Goal: Information Seeking & Learning: Learn about a topic

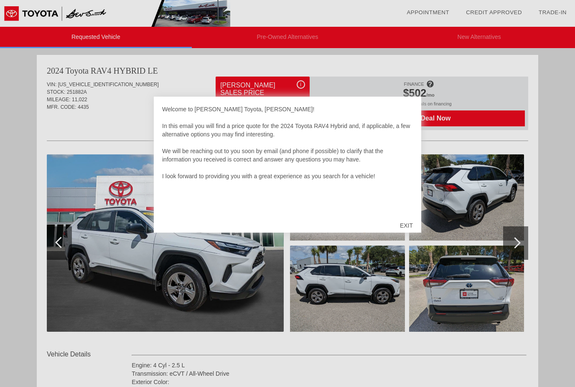
click at [409, 229] on div "EXIT" at bounding box center [407, 225] width 30 height 25
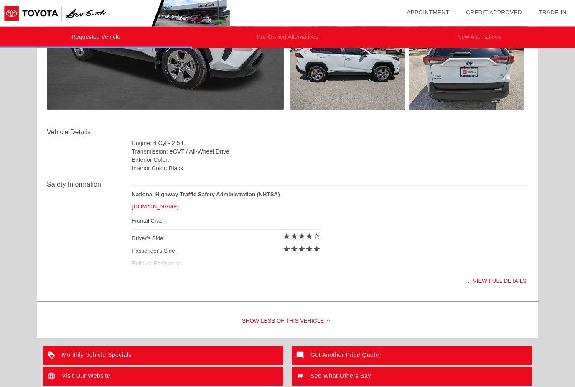
scroll to position [222, 0]
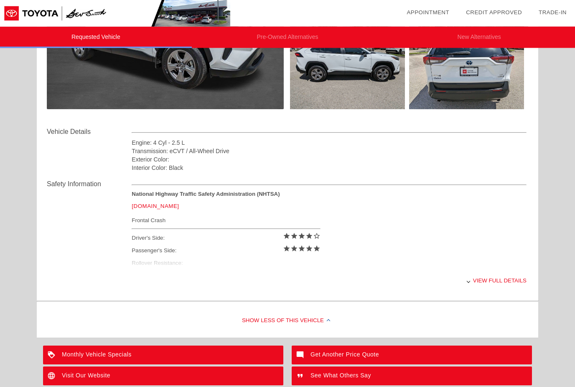
click at [486, 286] on div "View full details" at bounding box center [329, 280] width 395 height 20
click at [500, 283] on div "View less details" at bounding box center [329, 280] width 395 height 20
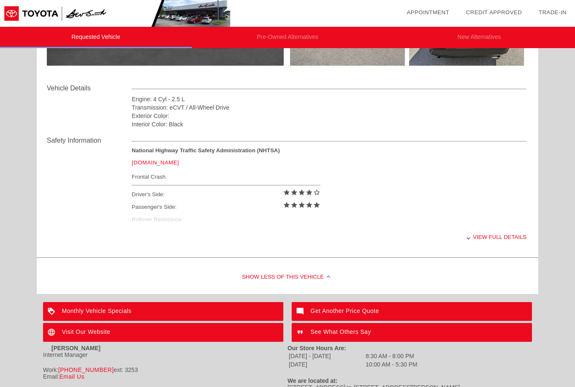
scroll to position [286, 0]
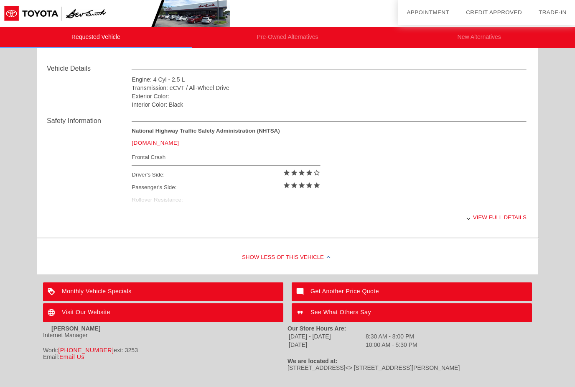
click at [471, 227] on div "View full details" at bounding box center [329, 217] width 395 height 20
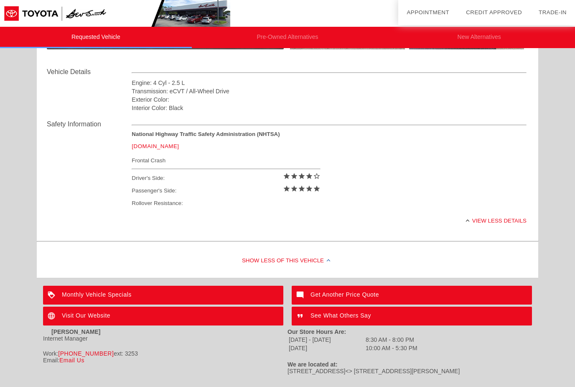
click at [473, 224] on div "View less details" at bounding box center [329, 220] width 395 height 20
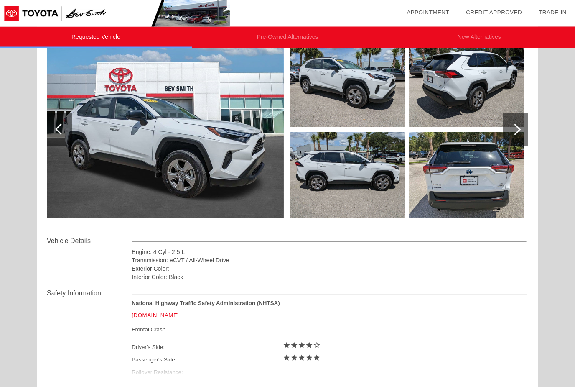
scroll to position [112, 0]
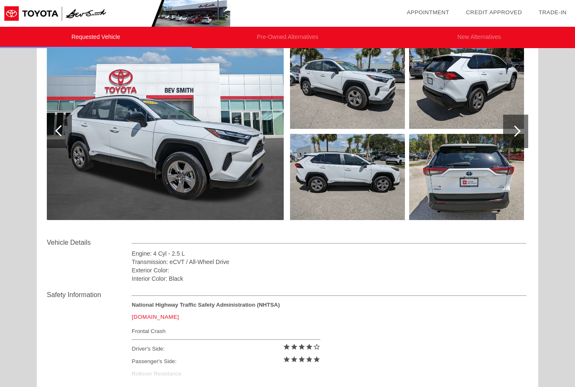
click at [513, 138] on div at bounding box center [515, 131] width 25 height 33
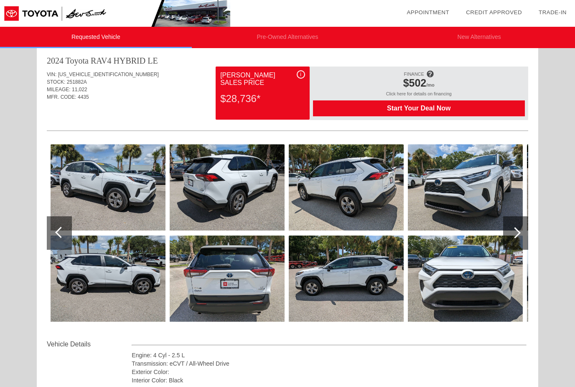
scroll to position [10, 0]
click at [520, 235] on div at bounding box center [515, 233] width 25 height 33
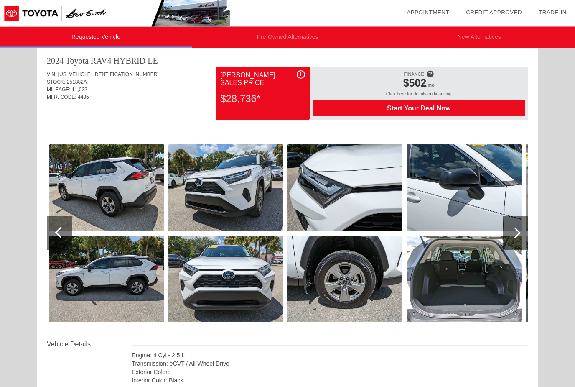
scroll to position [10, 0]
click at [513, 237] on div at bounding box center [515, 232] width 25 height 33
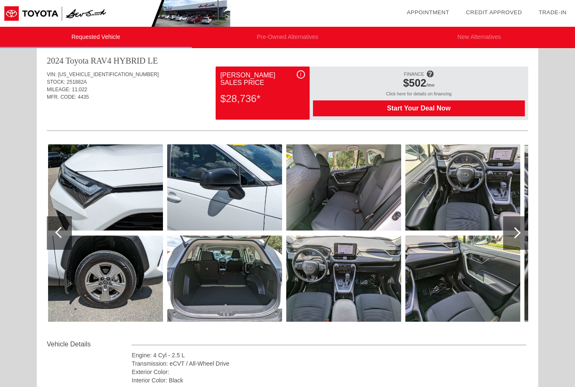
click at [327, 197] on img at bounding box center [343, 187] width 115 height 86
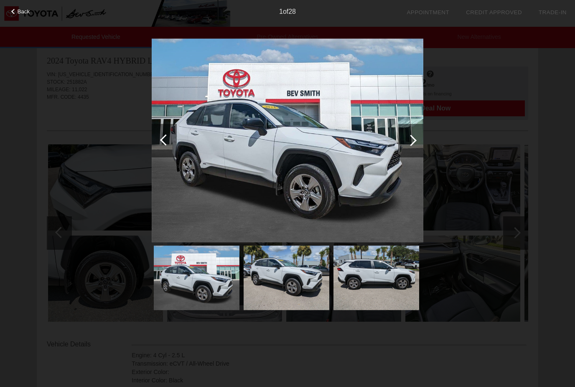
click at [415, 140] on div at bounding box center [411, 140] width 11 height 11
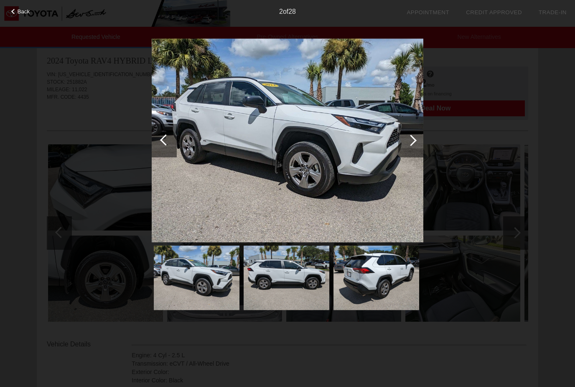
click at [415, 142] on div at bounding box center [410, 140] width 25 height 33
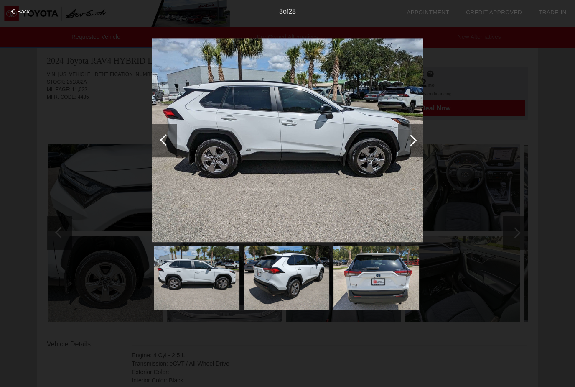
click at [412, 145] on div at bounding box center [410, 140] width 25 height 33
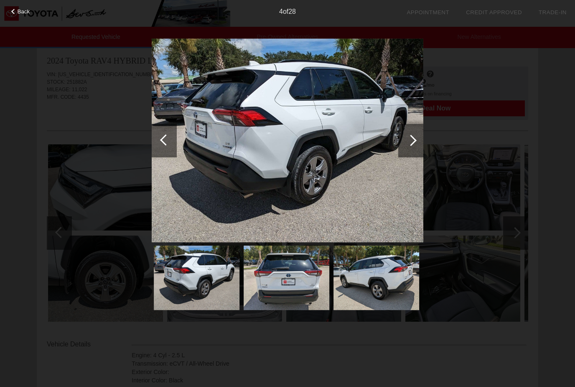
click at [411, 144] on div at bounding box center [411, 140] width 11 height 11
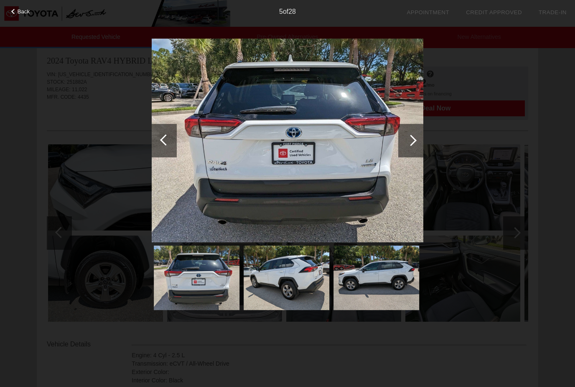
click at [412, 143] on div at bounding box center [411, 140] width 11 height 11
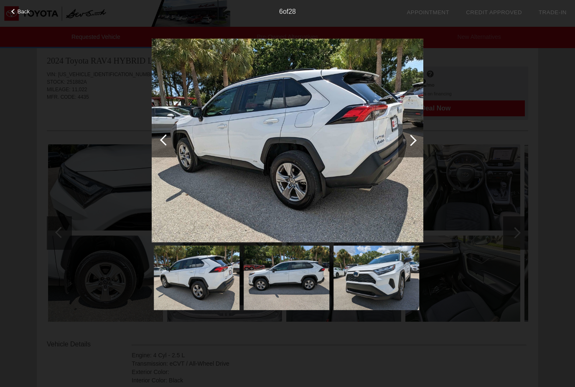
click at [412, 146] on div at bounding box center [410, 140] width 25 height 33
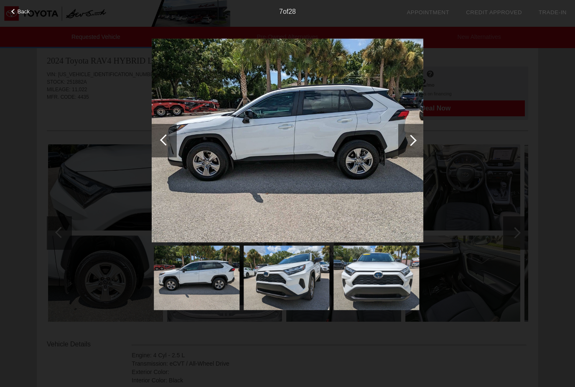
click at [411, 146] on div at bounding box center [410, 140] width 25 height 33
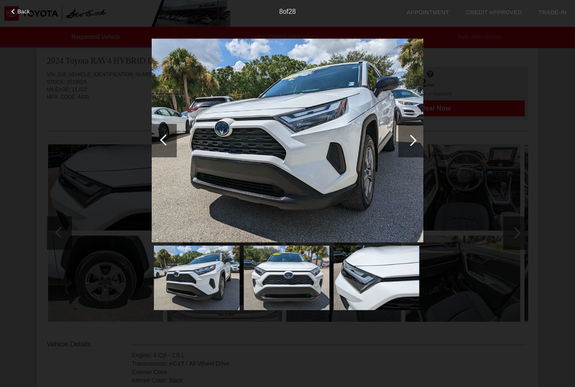
click at [411, 145] on div at bounding box center [410, 140] width 25 height 33
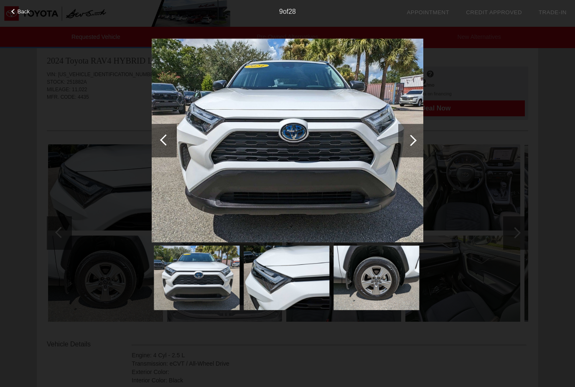
click at [416, 143] on div at bounding box center [410, 140] width 25 height 33
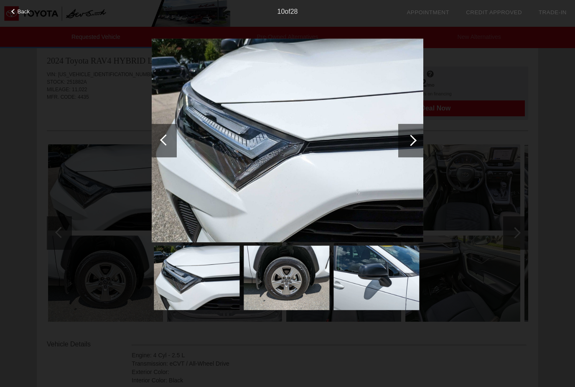
click at [408, 139] on div at bounding box center [411, 140] width 11 height 11
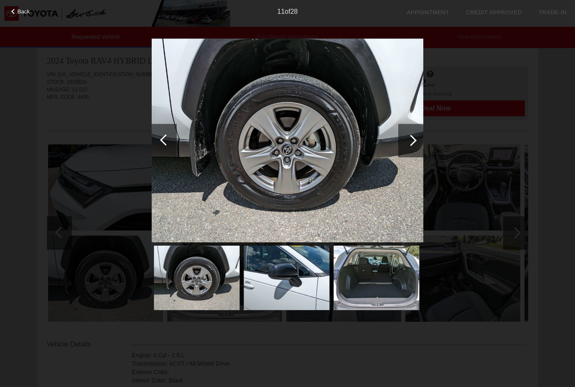
click at [411, 143] on div at bounding box center [411, 140] width 11 height 11
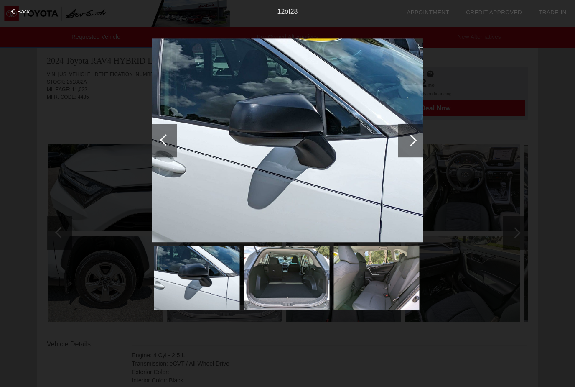
click at [408, 145] on div at bounding box center [410, 140] width 25 height 33
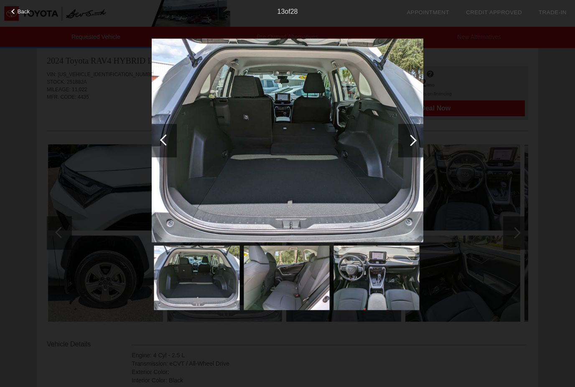
click at [413, 147] on div at bounding box center [410, 140] width 25 height 33
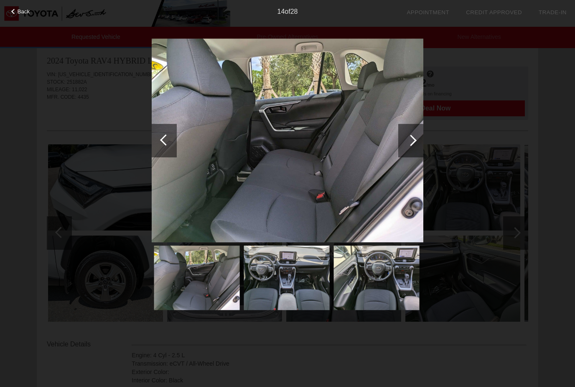
click at [417, 160] on img at bounding box center [288, 140] width 272 height 204
click at [411, 140] on div at bounding box center [411, 140] width 11 height 11
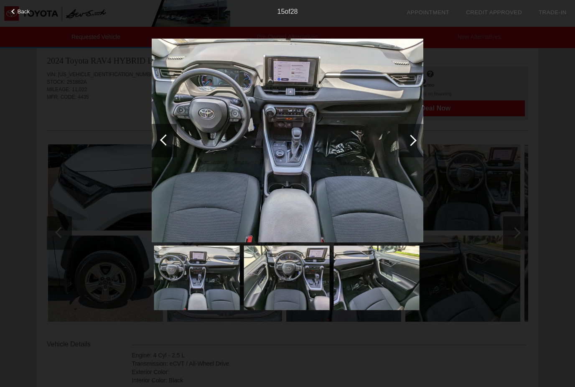
click at [411, 142] on div at bounding box center [411, 140] width 11 height 11
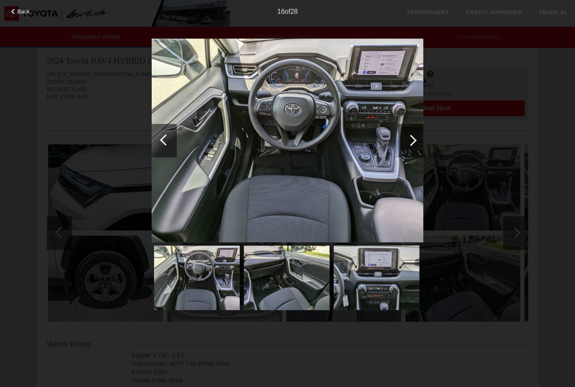
click at [416, 142] on div at bounding box center [410, 140] width 25 height 33
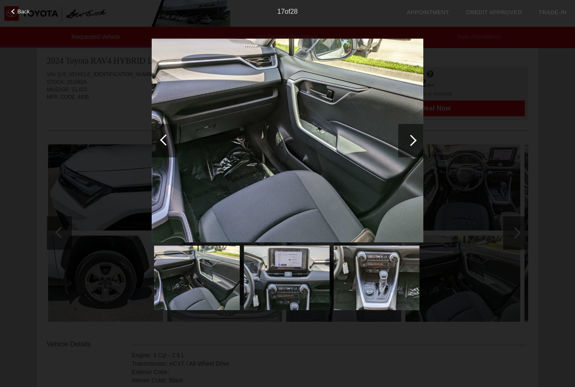
click at [413, 141] on div at bounding box center [411, 140] width 11 height 11
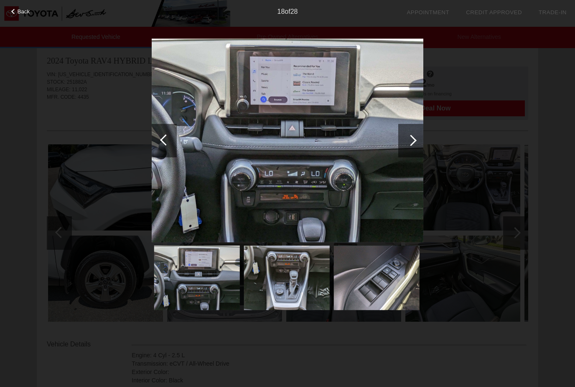
click at [414, 139] on div at bounding box center [411, 140] width 11 height 11
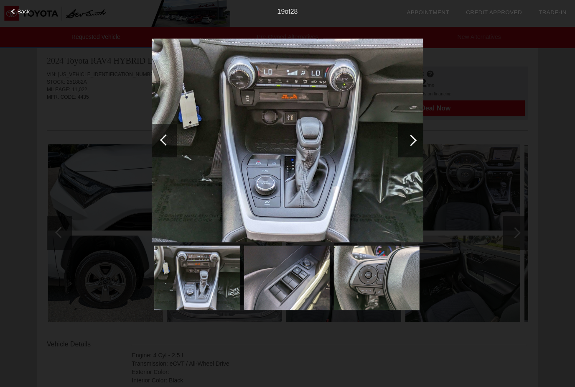
click at [407, 143] on div at bounding box center [410, 140] width 25 height 33
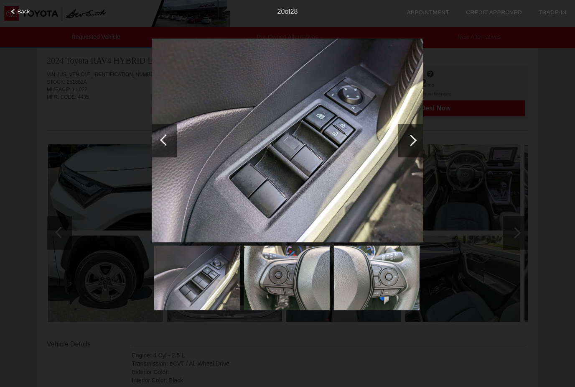
click at [415, 138] on div at bounding box center [410, 140] width 25 height 33
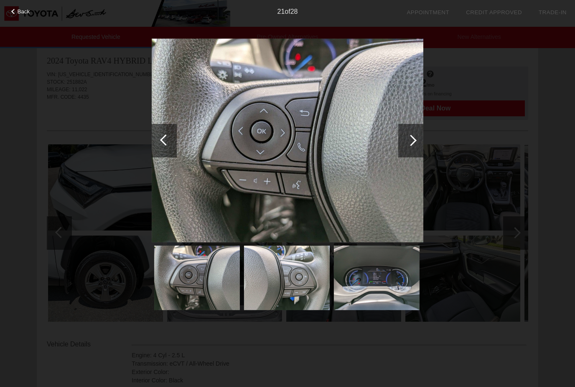
click at [416, 138] on div at bounding box center [410, 140] width 25 height 33
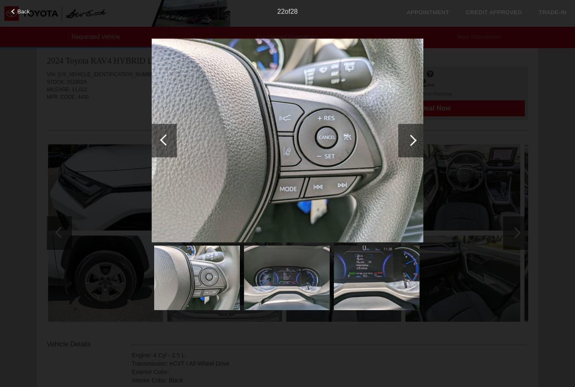
click at [414, 144] on div at bounding box center [410, 140] width 25 height 33
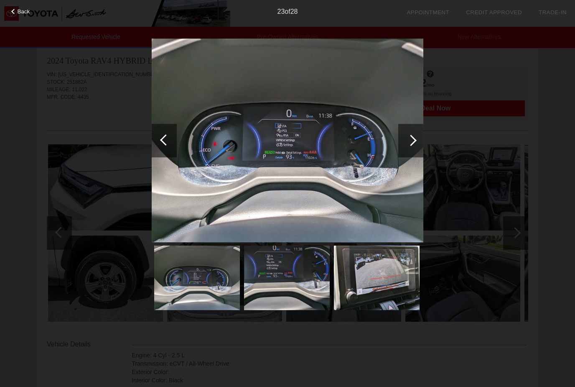
click at [411, 147] on div at bounding box center [410, 140] width 25 height 33
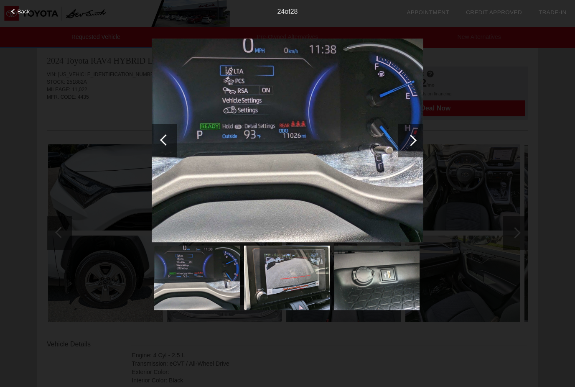
click at [409, 145] on div at bounding box center [410, 140] width 25 height 33
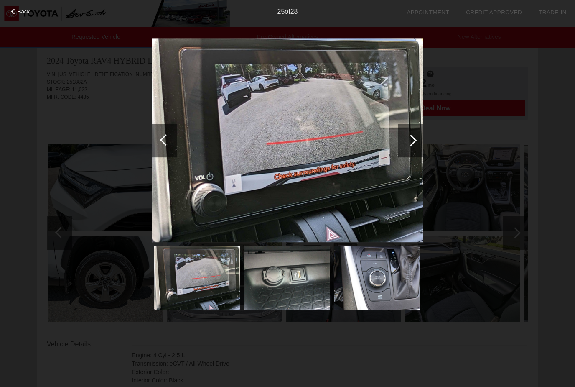
click at [415, 144] on div at bounding box center [410, 140] width 25 height 33
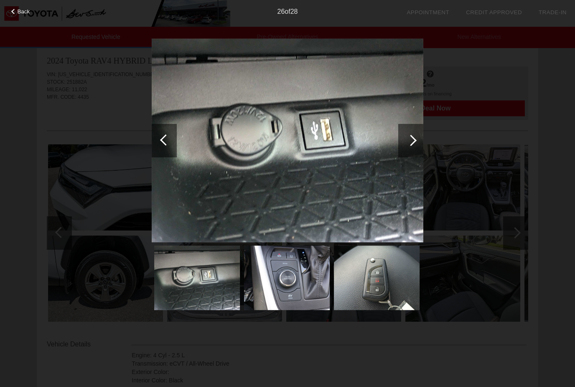
click at [408, 149] on div at bounding box center [410, 140] width 25 height 33
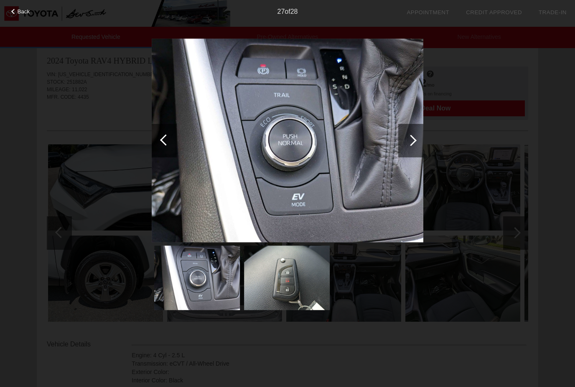
click at [413, 140] on div at bounding box center [411, 140] width 11 height 11
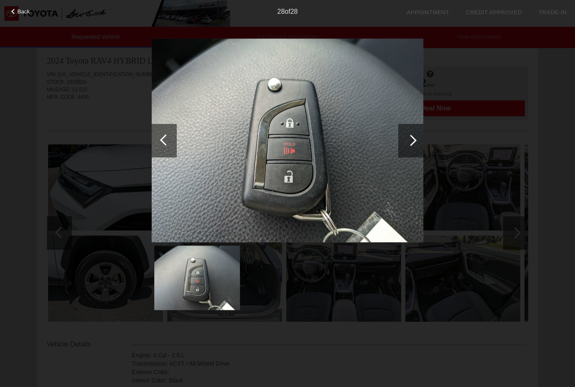
click at [414, 140] on div at bounding box center [411, 140] width 11 height 11
click at [413, 145] on div at bounding box center [410, 140] width 25 height 33
click at [163, 137] on div at bounding box center [164, 140] width 25 height 33
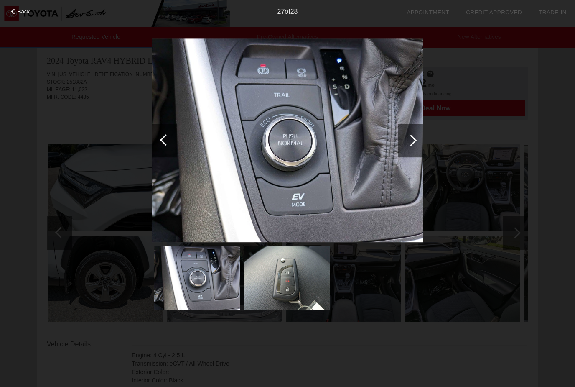
click at [176, 134] on div at bounding box center [164, 140] width 25 height 33
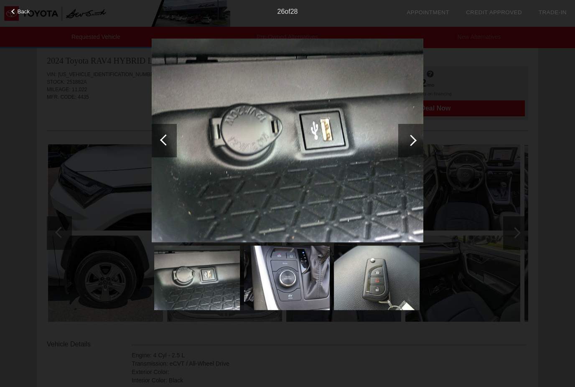
click at [22, 15] on span "Back" at bounding box center [24, 11] width 13 height 6
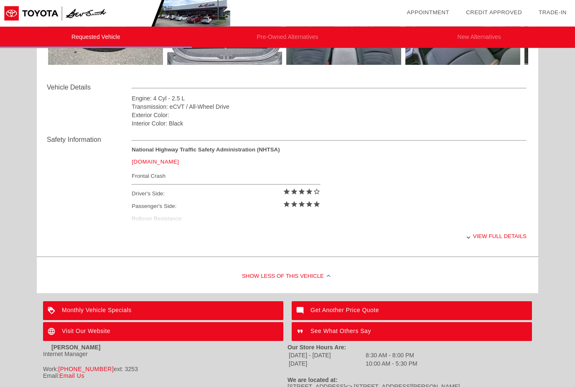
scroll to position [267, 0]
click at [475, 242] on div "View full details" at bounding box center [329, 236] width 395 height 20
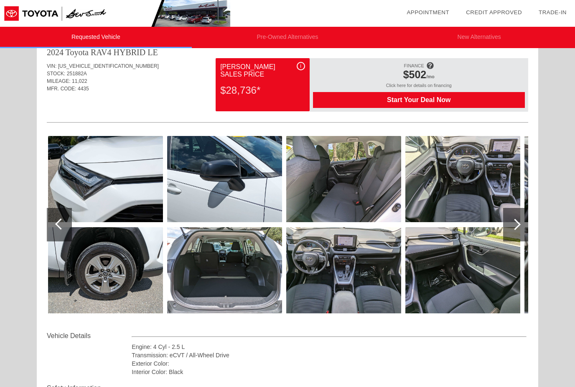
scroll to position [0, 0]
